Goal: Use online tool/utility: Utilize a website feature to perform a specific function

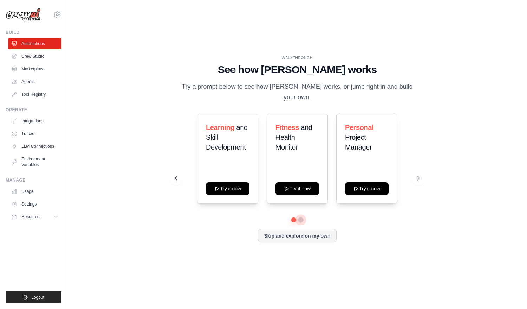
click at [301, 217] on button at bounding box center [301, 220] width 6 height 6
click at [292, 217] on button at bounding box center [293, 219] width 5 height 5
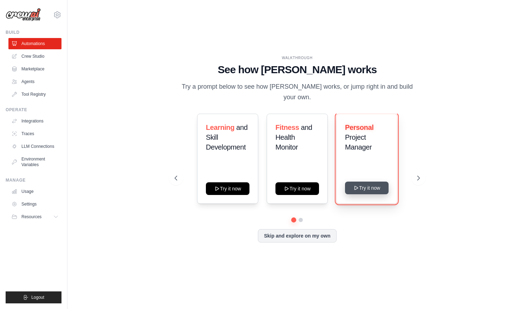
click at [370, 181] on button "Try it now" at bounding box center [367, 187] width 44 height 13
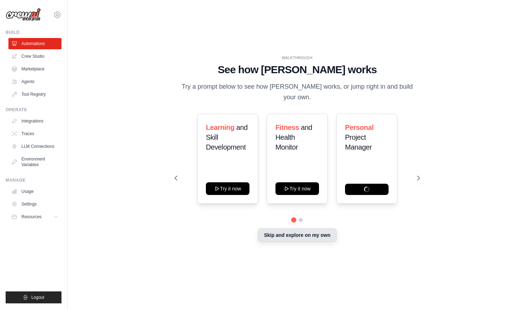
click at [288, 231] on button "Skip and explore on my own" at bounding box center [297, 234] width 78 height 13
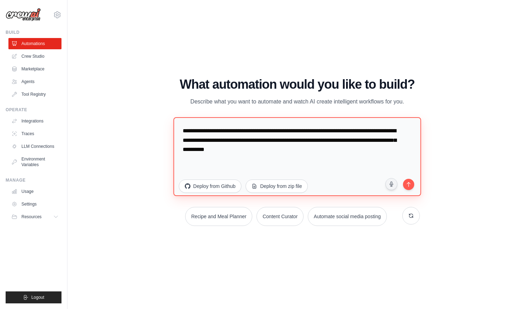
click at [227, 142] on textarea "**********" at bounding box center [297, 156] width 248 height 79
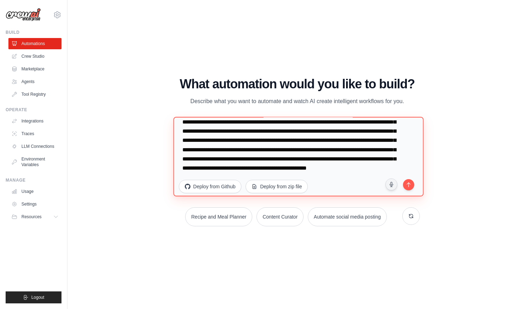
scroll to position [46, 0]
type textarea "**********"
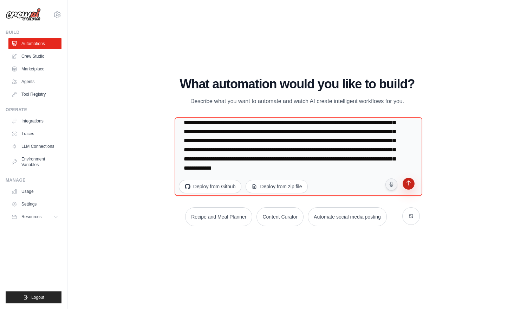
click at [411, 184] on icon "submit" at bounding box center [409, 183] width 7 height 7
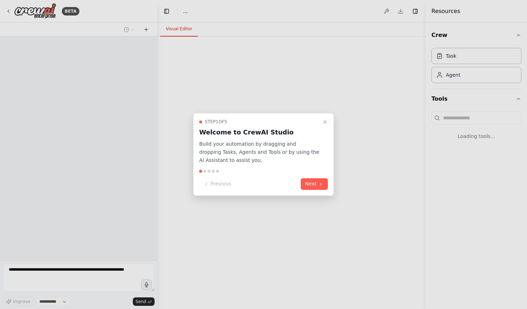
select select "****"
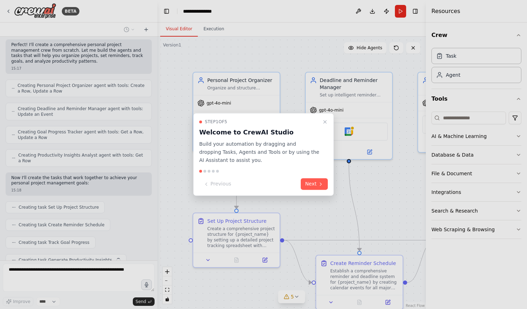
scroll to position [264, 0]
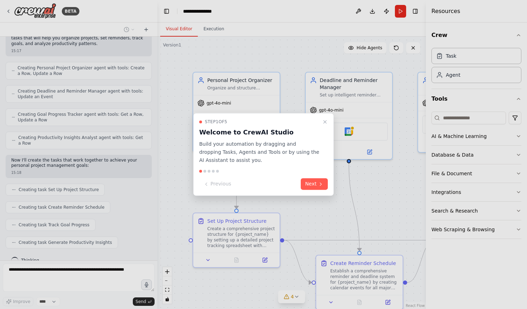
drag, startPoint x: 364, startPoint y: 203, endPoint x: 342, endPoint y: 206, distance: 22.3
click at [342, 206] on div at bounding box center [263, 154] width 527 height 309
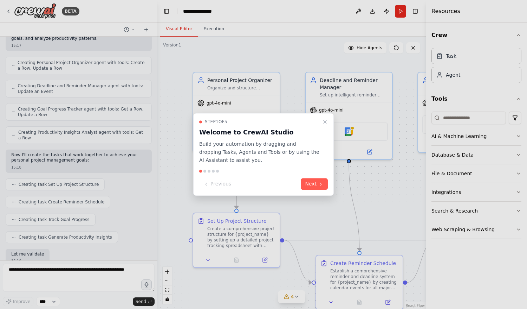
scroll to position [305, 0]
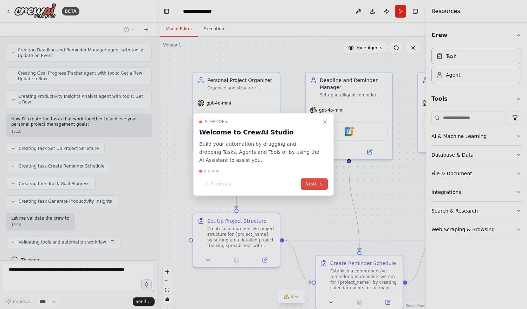
click at [313, 184] on button "Next" at bounding box center [314, 184] width 27 height 12
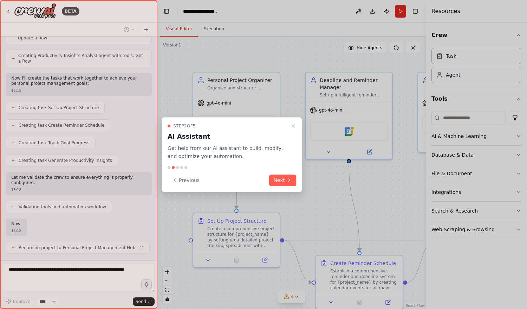
scroll to position [346, 0]
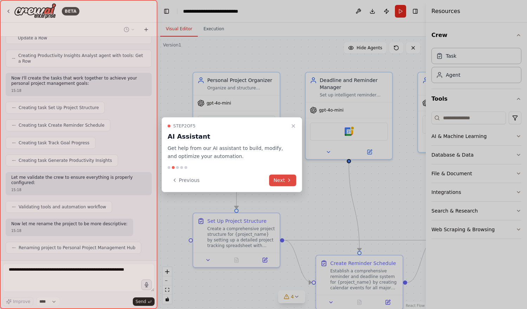
click at [282, 181] on button "Next" at bounding box center [282, 180] width 27 height 12
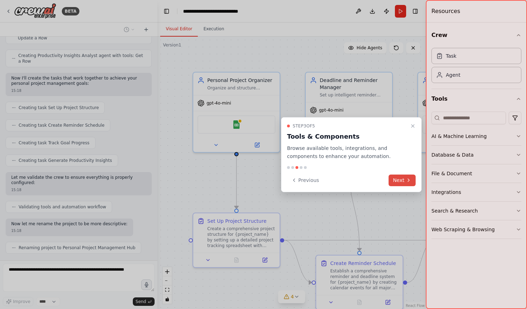
click at [403, 183] on button "Next" at bounding box center [402, 180] width 27 height 12
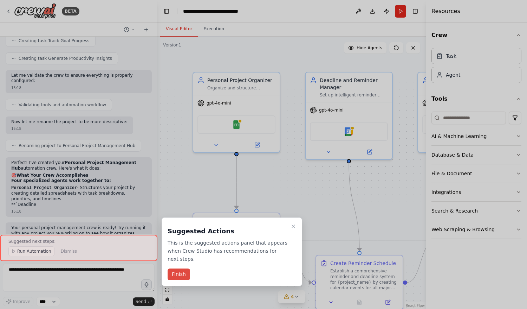
click at [182, 268] on button "Finish" at bounding box center [179, 274] width 22 height 12
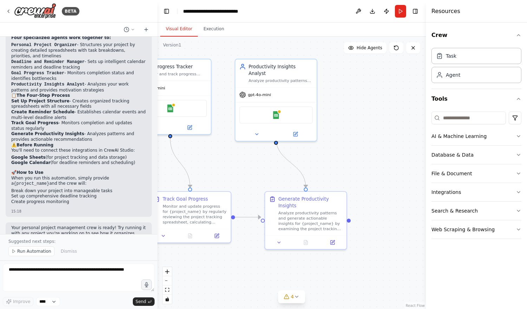
scroll to position [596, 0]
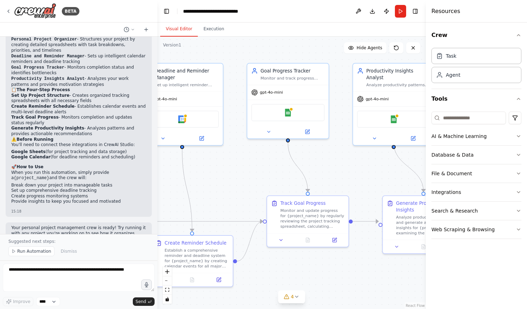
drag, startPoint x: 380, startPoint y: 219, endPoint x: 213, endPoint y: 202, distance: 168.1
click at [213, 202] on div ".deletable-edge-delete-btn { width: 20px; height: 20px; border: 0px solid #ffff…" at bounding box center [291, 173] width 268 height 272
click at [296, 296] on icon at bounding box center [296, 296] width 3 height 1
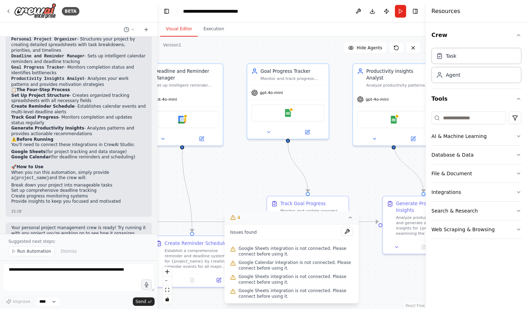
click at [379, 283] on div ".deletable-edge-delete-btn { width: 20px; height: 20px; border: 0px solid #ffff…" at bounding box center [291, 173] width 268 height 272
click at [452, 208] on button "Search & Research" at bounding box center [477, 210] width 90 height 18
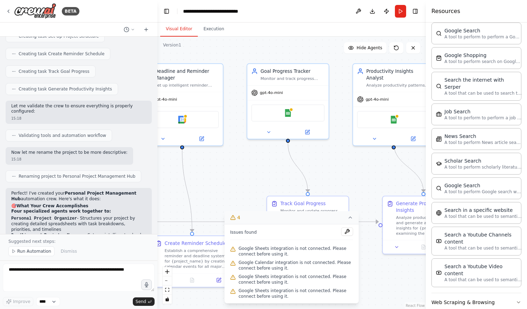
scroll to position [416, 0]
click at [213, 29] on button "Execution" at bounding box center [214, 29] width 32 height 15
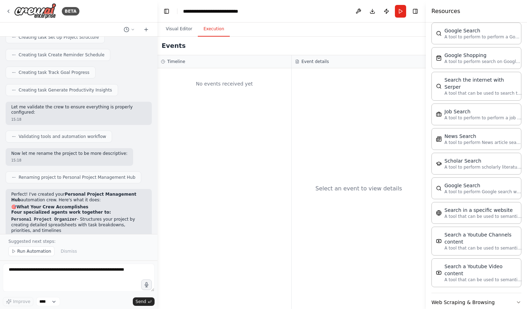
click at [209, 86] on div "No events received yet" at bounding box center [224, 84] width 127 height 24
click at [362, 189] on div "Select an event to view details" at bounding box center [359, 188] width 87 height 8
click at [9, 11] on icon at bounding box center [9, 11] width 6 height 6
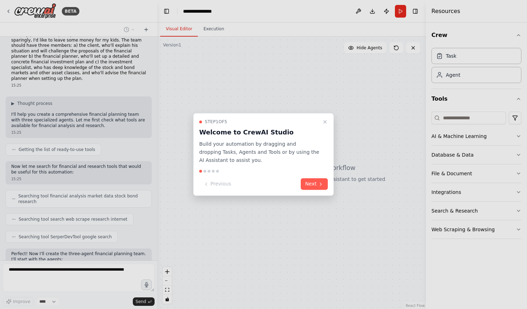
scroll to position [76, 0]
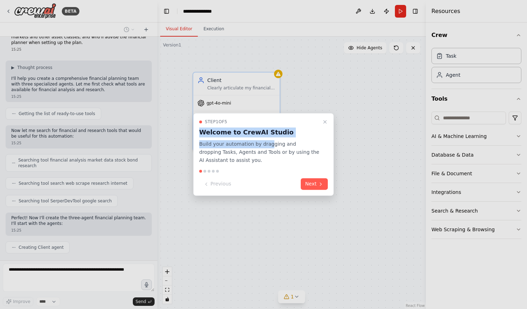
drag, startPoint x: 252, startPoint y: 122, endPoint x: 265, endPoint y: 137, distance: 19.7
click at [265, 137] on div "Step 1 of 5 Welcome to CrewAI Studio Build your automation by dragging and drop…" at bounding box center [263, 141] width 129 height 45
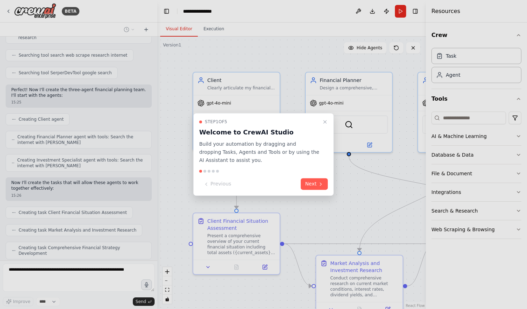
scroll to position [222, 0]
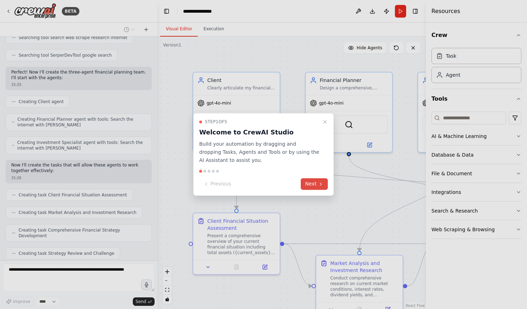
click at [313, 185] on button "Next" at bounding box center [314, 184] width 27 height 12
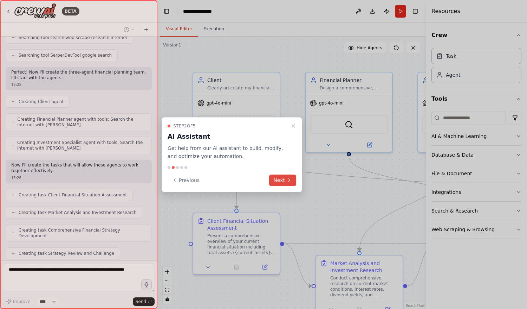
click at [283, 180] on button "Next" at bounding box center [282, 180] width 27 height 12
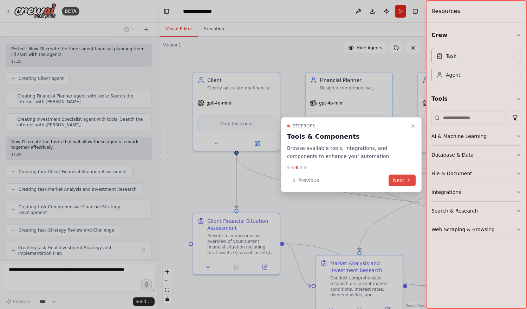
scroll to position [239, 0]
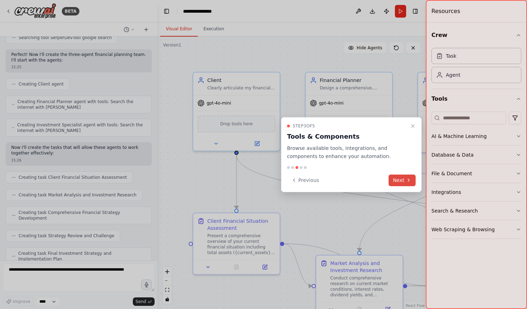
click at [402, 181] on button "Next" at bounding box center [402, 180] width 27 height 12
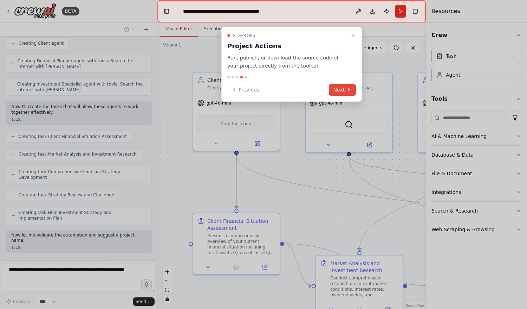
scroll to position [303, 0]
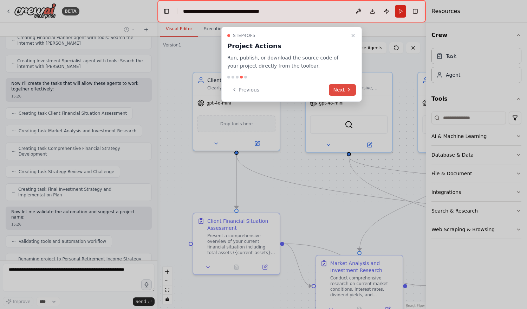
click at [342, 89] on button "Next" at bounding box center [342, 90] width 27 height 12
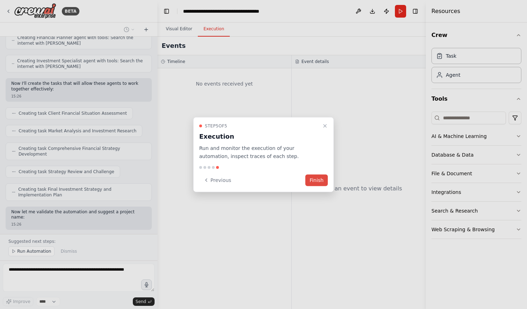
click at [318, 181] on button "Finish" at bounding box center [316, 180] width 22 height 12
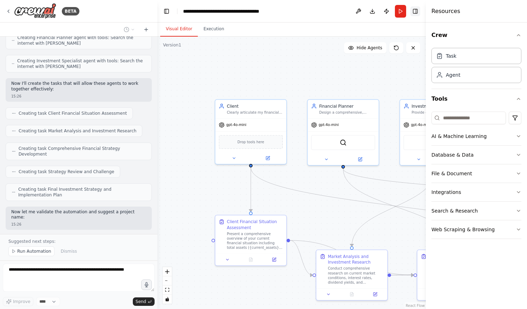
click at [416, 13] on button "Toggle Right Sidebar" at bounding box center [415, 11] width 10 height 10
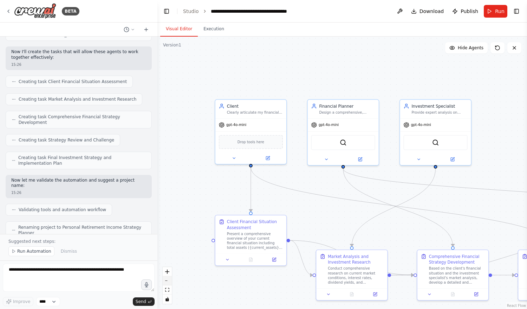
click at [169, 282] on button "zoom out" at bounding box center [167, 280] width 9 height 9
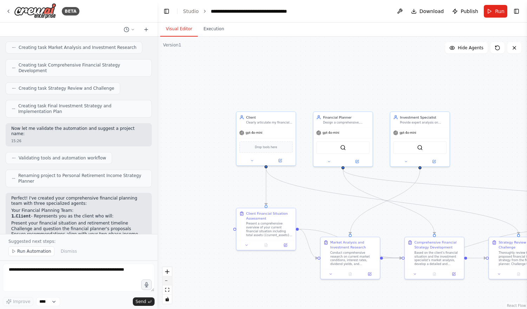
click at [168, 280] on icon "zoom out" at bounding box center [167, 280] width 4 height 1
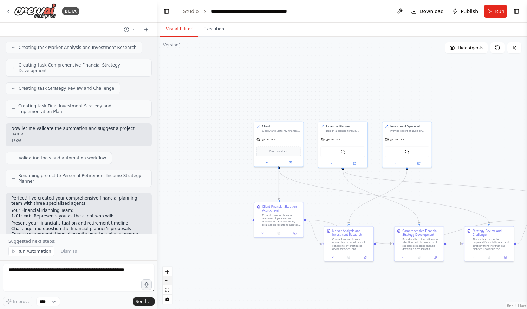
click at [168, 280] on icon "zoom out" at bounding box center [167, 280] width 4 height 1
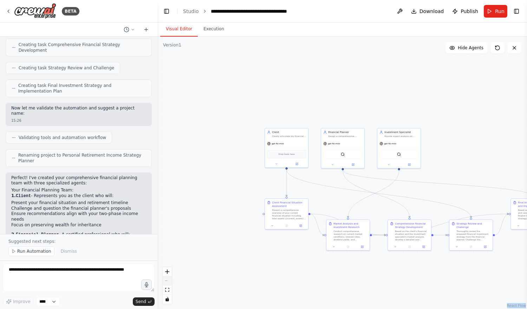
click at [168, 280] on div "React Flow controls" at bounding box center [167, 285] width 9 height 37
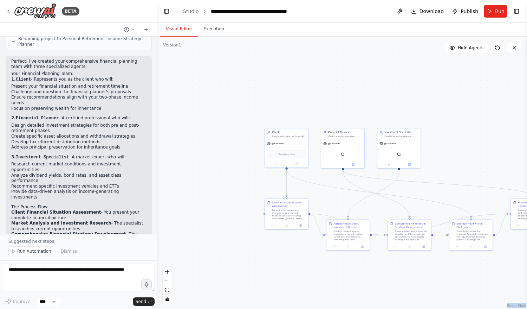
scroll to position [565, 0]
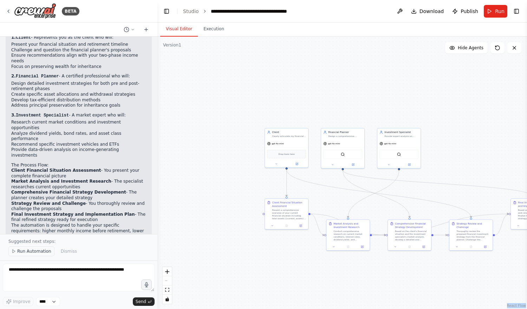
click at [31, 253] on span "Run Automation" at bounding box center [34, 251] width 34 height 6
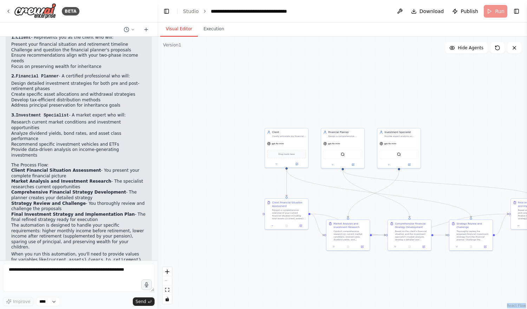
scroll to position [539, 0]
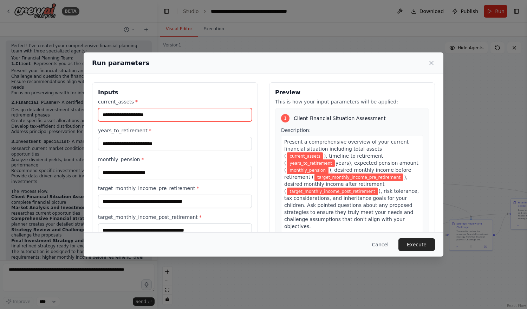
click at [155, 116] on input "current_assets *" at bounding box center [175, 114] width 154 height 13
type input "**********"
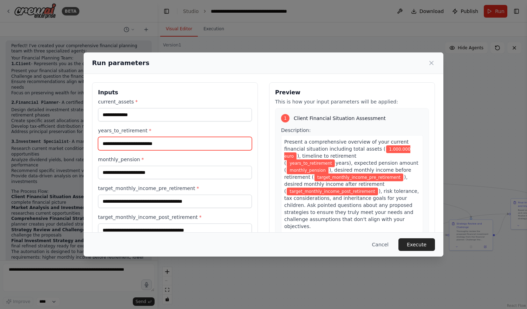
click at [149, 143] on input "years_to_retirement *" at bounding box center [175, 143] width 154 height 13
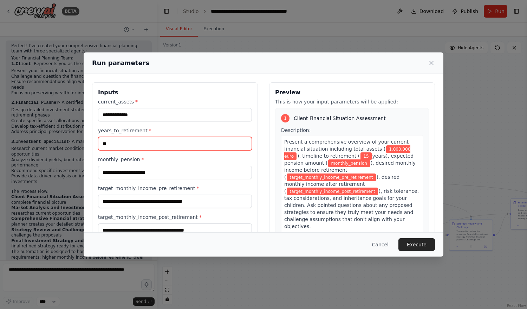
type input "**"
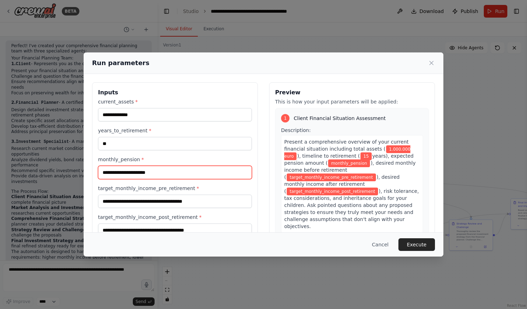
click at [153, 174] on input "monthly_pension *" at bounding box center [175, 172] width 154 height 13
type input "****"
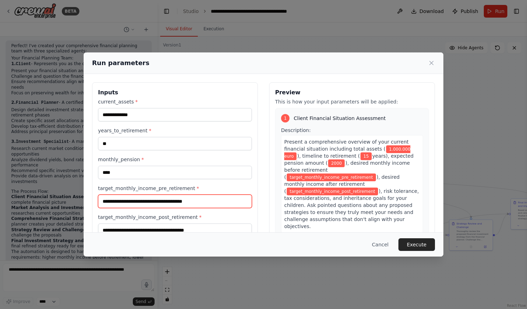
click at [158, 207] on input "target_monthly_income_pre_retirement *" at bounding box center [175, 200] width 154 height 13
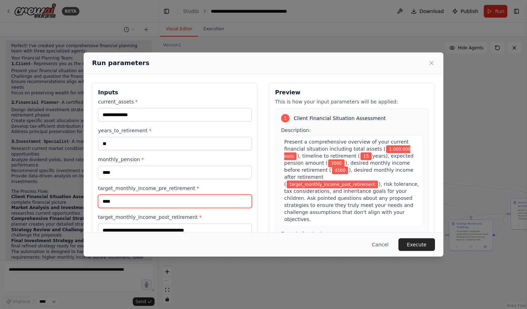
scroll to position [25, 0]
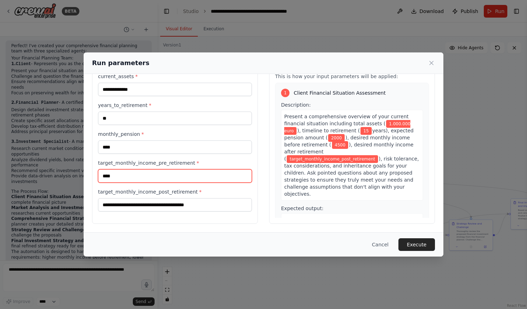
type input "****"
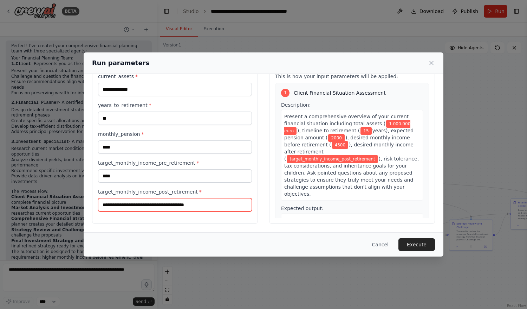
click at [154, 208] on input "target_monthly_income_post_retirement *" at bounding box center [175, 204] width 154 height 13
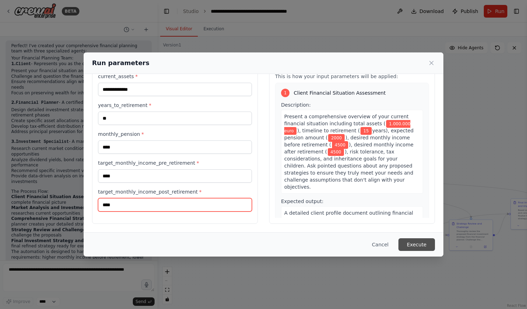
type input "****"
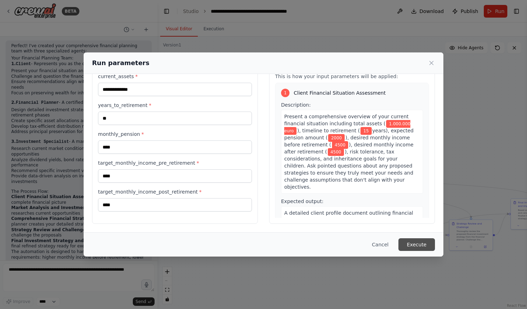
click at [419, 245] on button "Execute" at bounding box center [416, 244] width 37 height 13
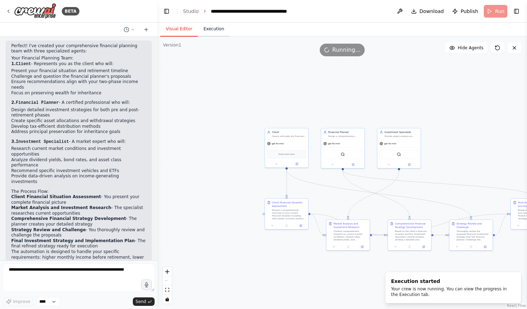
click at [215, 30] on button "Execution" at bounding box center [214, 29] width 32 height 15
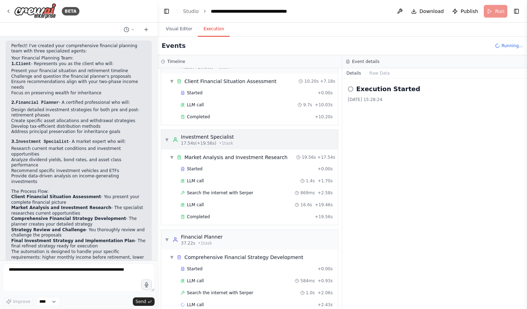
scroll to position [30, 0]
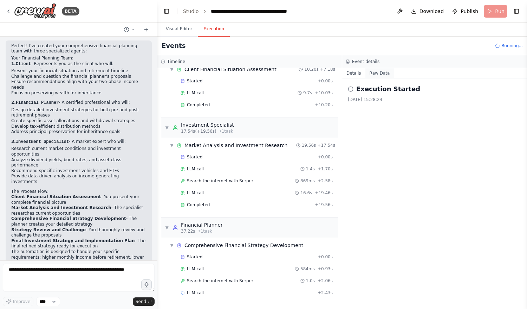
click at [378, 74] on button "Raw Data" at bounding box center [379, 73] width 29 height 10
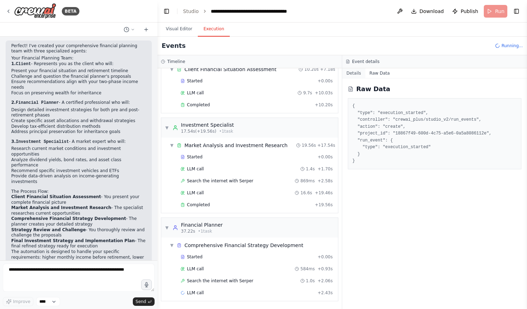
click at [354, 73] on button "Details" at bounding box center [353, 73] width 23 height 10
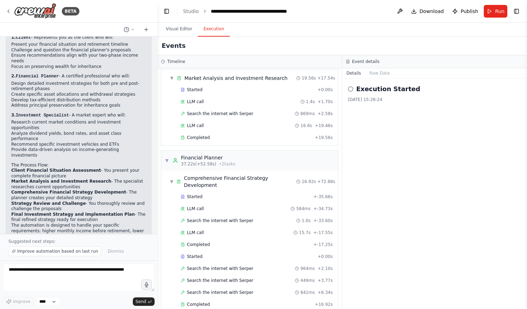
scroll to position [211, 0]
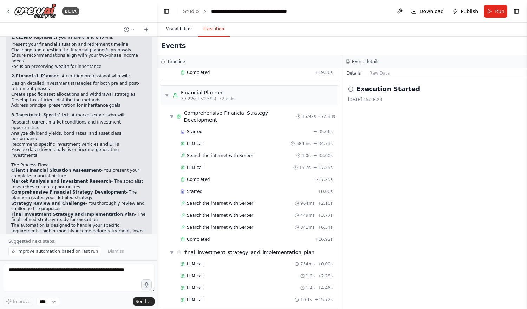
click at [176, 31] on button "Visual Editor" at bounding box center [179, 29] width 38 height 15
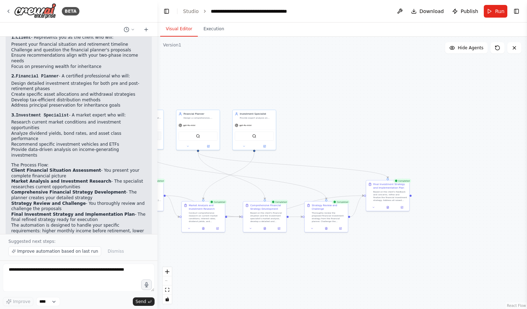
drag, startPoint x: 375, startPoint y: 108, endPoint x: 231, endPoint y: 89, distance: 145.9
click at [231, 89] on div ".deletable-edge-delete-btn { width: 20px; height: 20px; border: 0px solid #ffff…" at bounding box center [342, 173] width 370 height 272
click at [385, 196] on div "Based on the client's feedback and concerns, refine and finalize the financial …" at bounding box center [390, 194] width 34 height 11
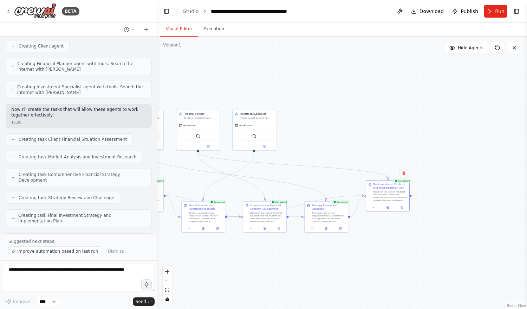
scroll to position [565, 0]
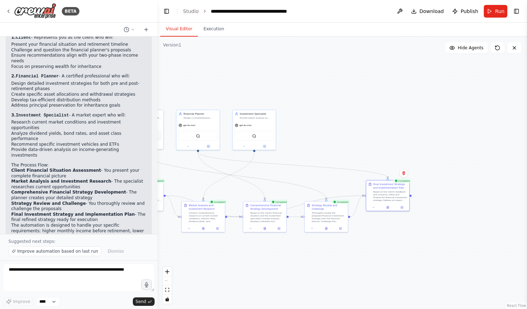
drag, startPoint x: 147, startPoint y: 28, endPoint x: 210, endPoint y: 59, distance: 70.9
click at [210, 59] on div "BETA Create a team that sets up a personal financial strategy targeted at provi…" at bounding box center [263, 154] width 527 height 309
click at [213, 31] on button "Execution" at bounding box center [214, 29] width 32 height 15
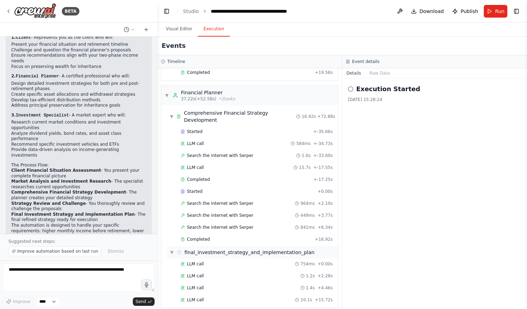
click at [237, 248] on div "final_investment_strategy_and_implementation_plan" at bounding box center [249, 251] width 130 height 7
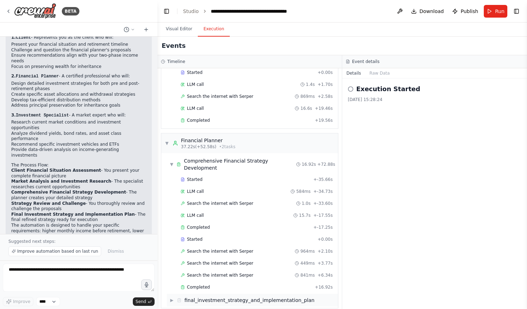
click at [232, 296] on div "final_investment_strategy_and_implementation_plan" at bounding box center [249, 299] width 130 height 7
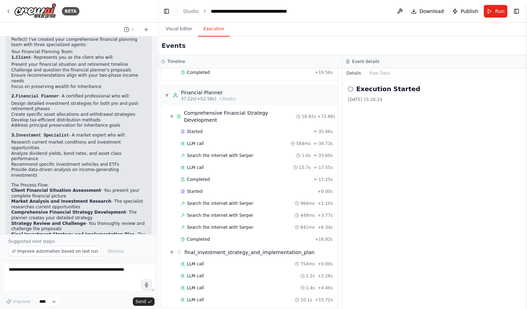
scroll to position [565, 0]
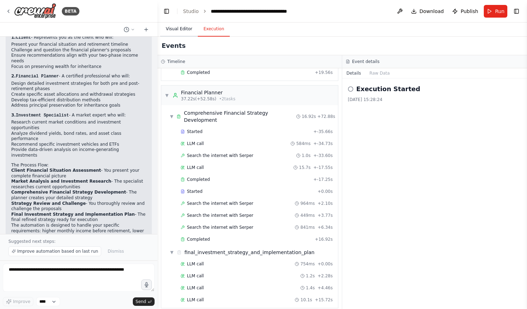
click at [182, 32] on button "Visual Editor" at bounding box center [179, 29] width 38 height 15
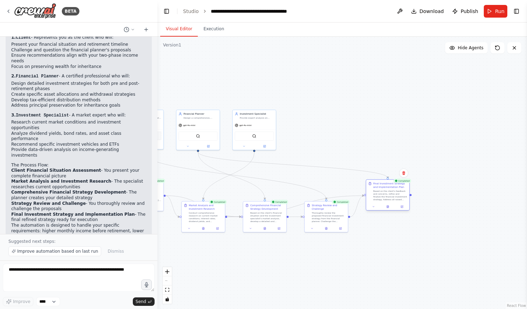
click at [392, 197] on div "Based on the client's feedback and concerns, refine and finalize the financial …" at bounding box center [390, 194] width 34 height 11
click at [389, 208] on button at bounding box center [387, 206] width 15 height 4
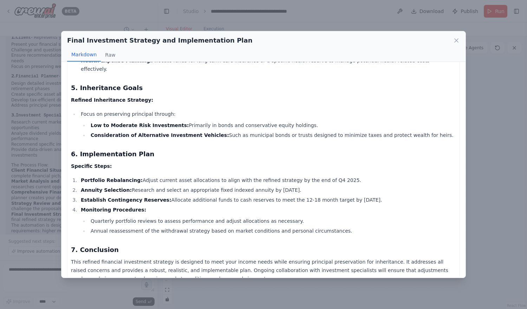
scroll to position [427, 0]
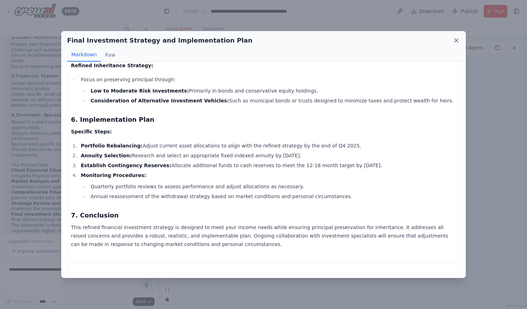
click at [457, 40] on icon at bounding box center [456, 40] width 7 height 7
